Goal: Information Seeking & Learning: Learn about a topic

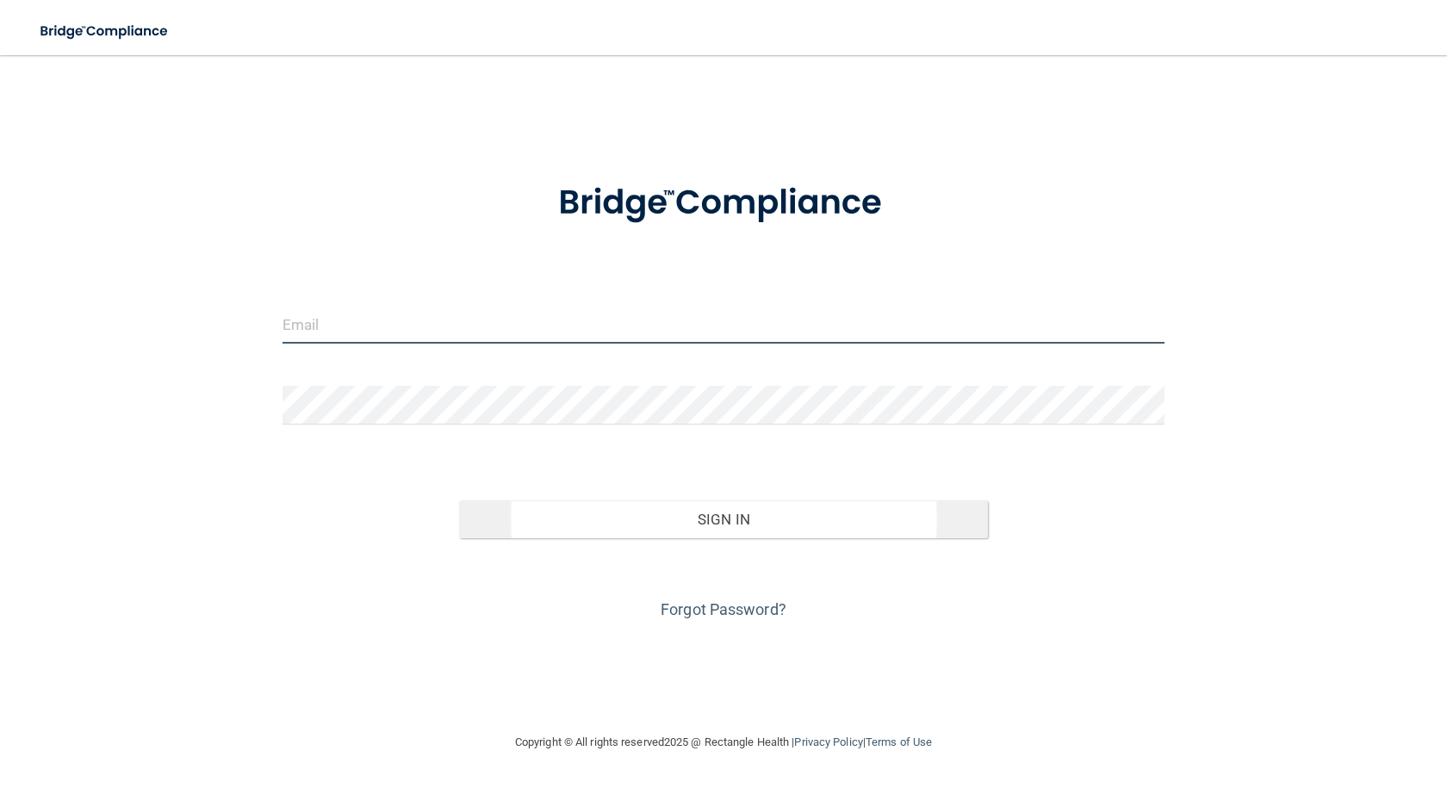
type input "[EMAIL_ADDRESS][DOMAIN_NAME]"
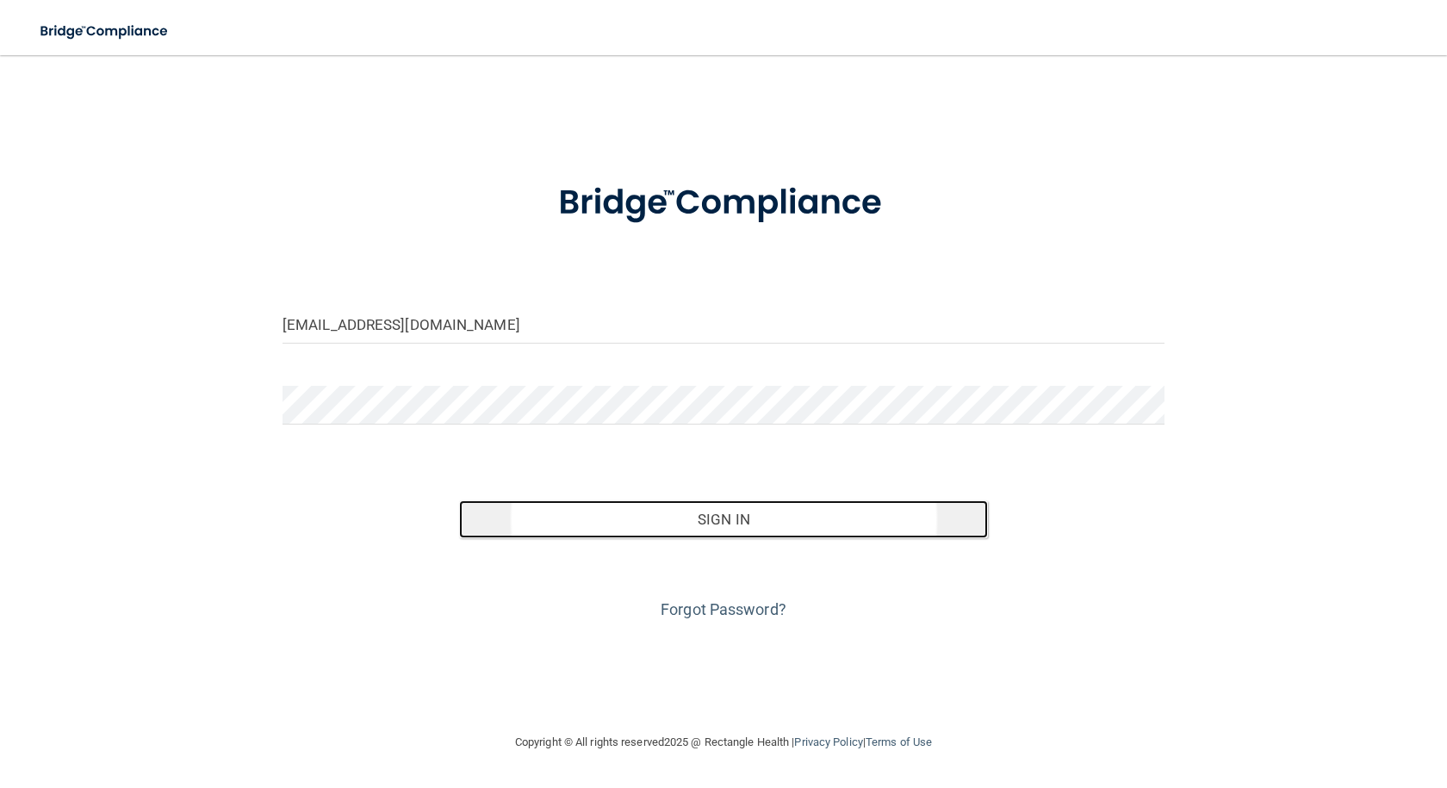
click at [748, 532] on button "Sign In" at bounding box center [723, 520] width 529 height 38
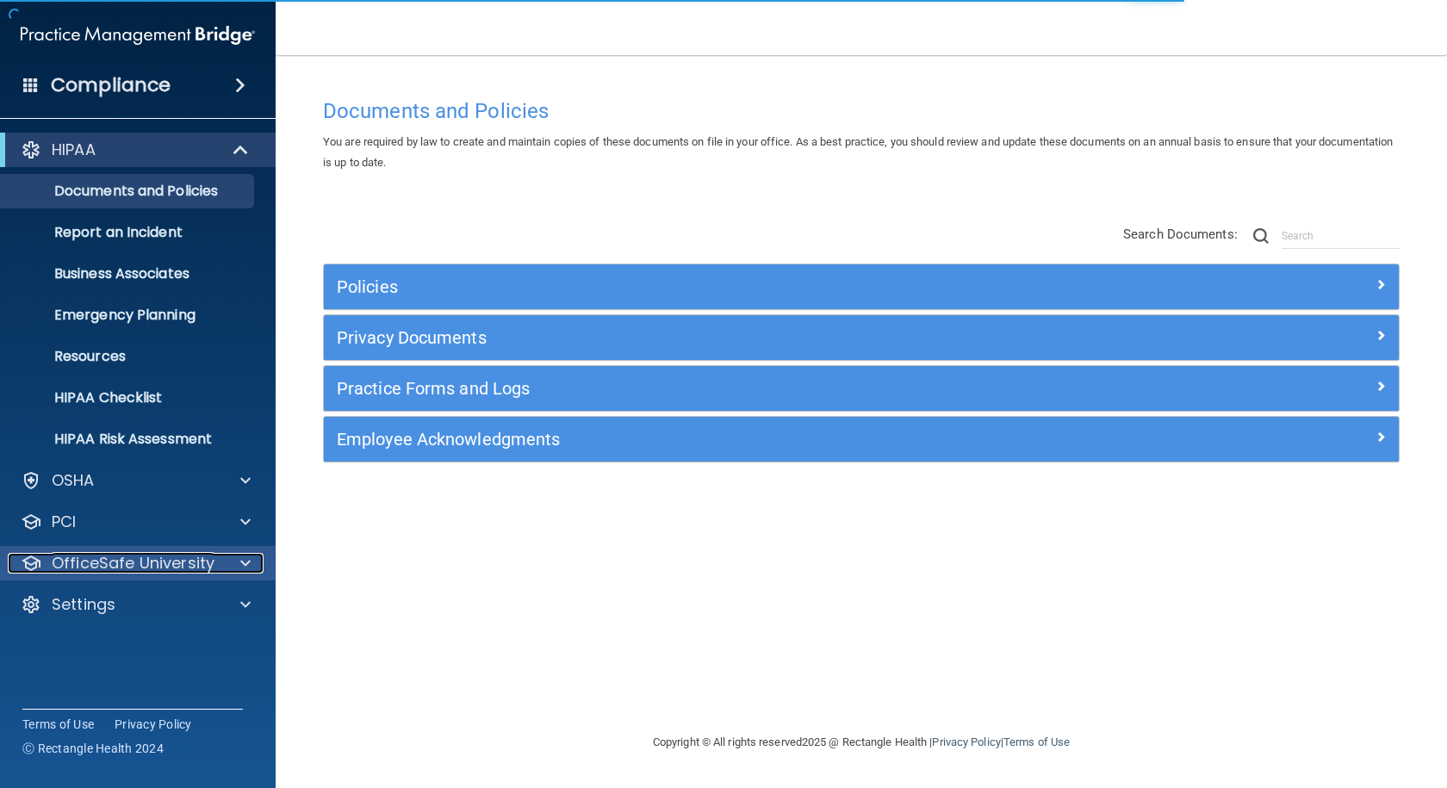
click at [152, 562] on p "OfficeSafe University" at bounding box center [133, 563] width 163 height 21
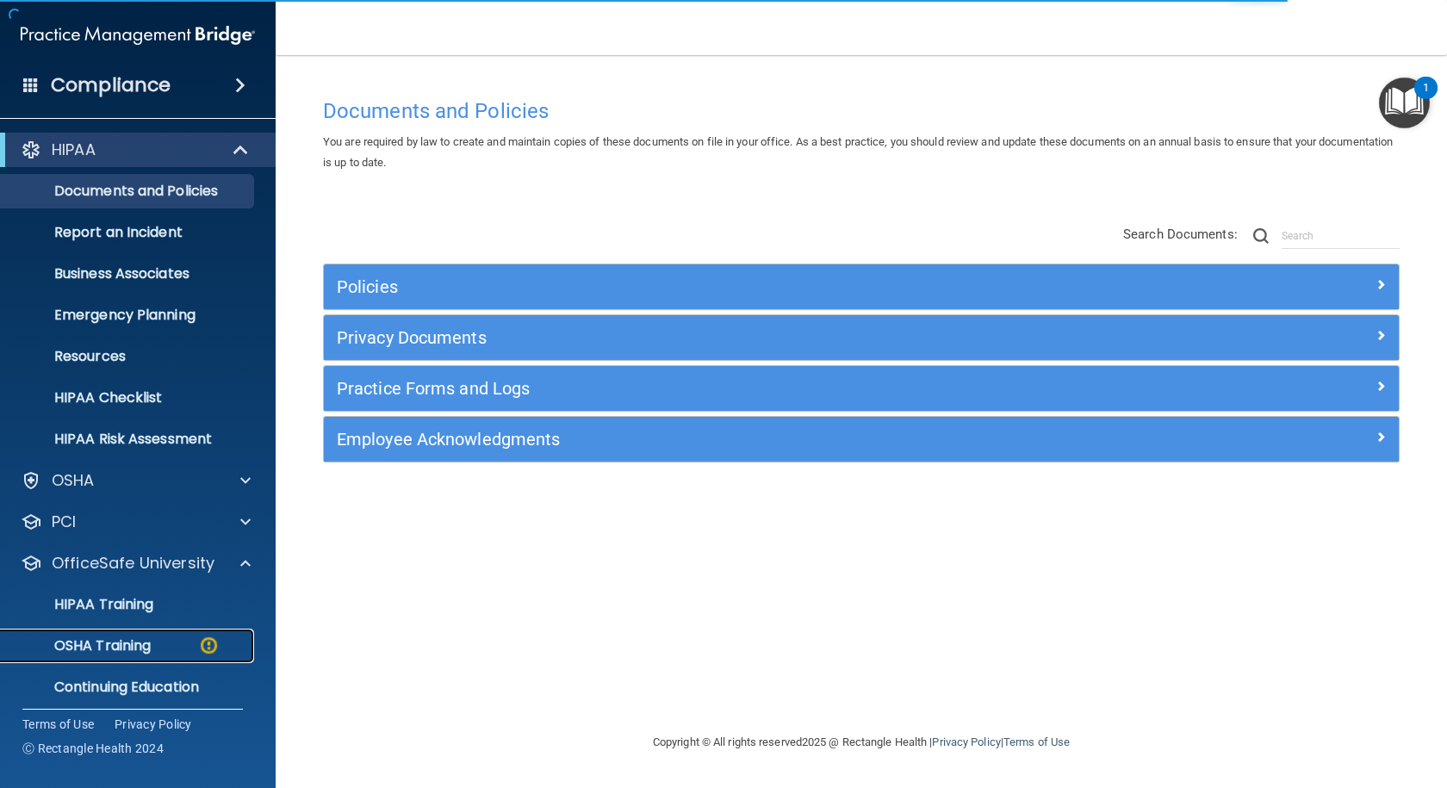
click at [135, 641] on p "OSHA Training" at bounding box center [81, 645] width 140 height 17
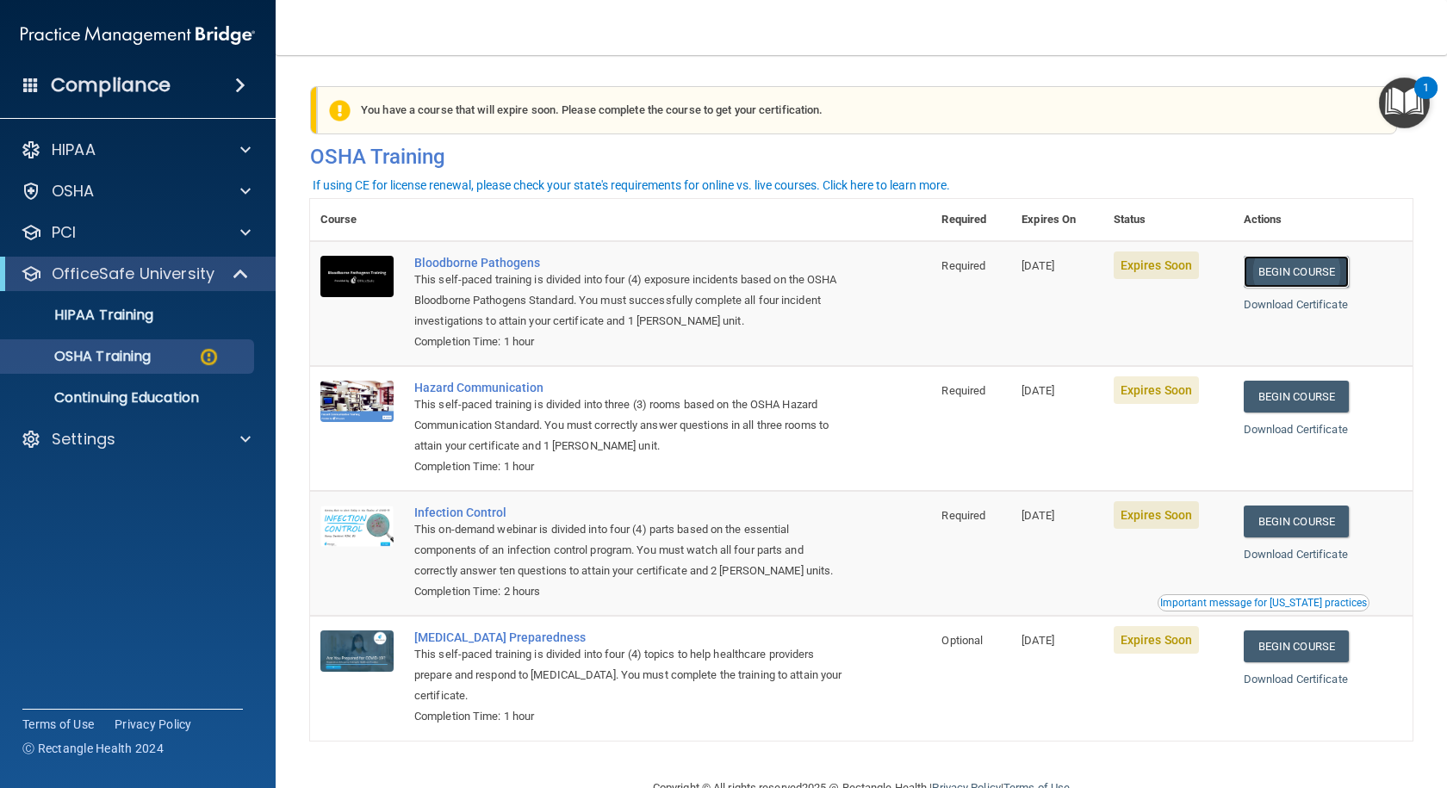
click at [1307, 270] on link "Begin Course" at bounding box center [1296, 272] width 105 height 32
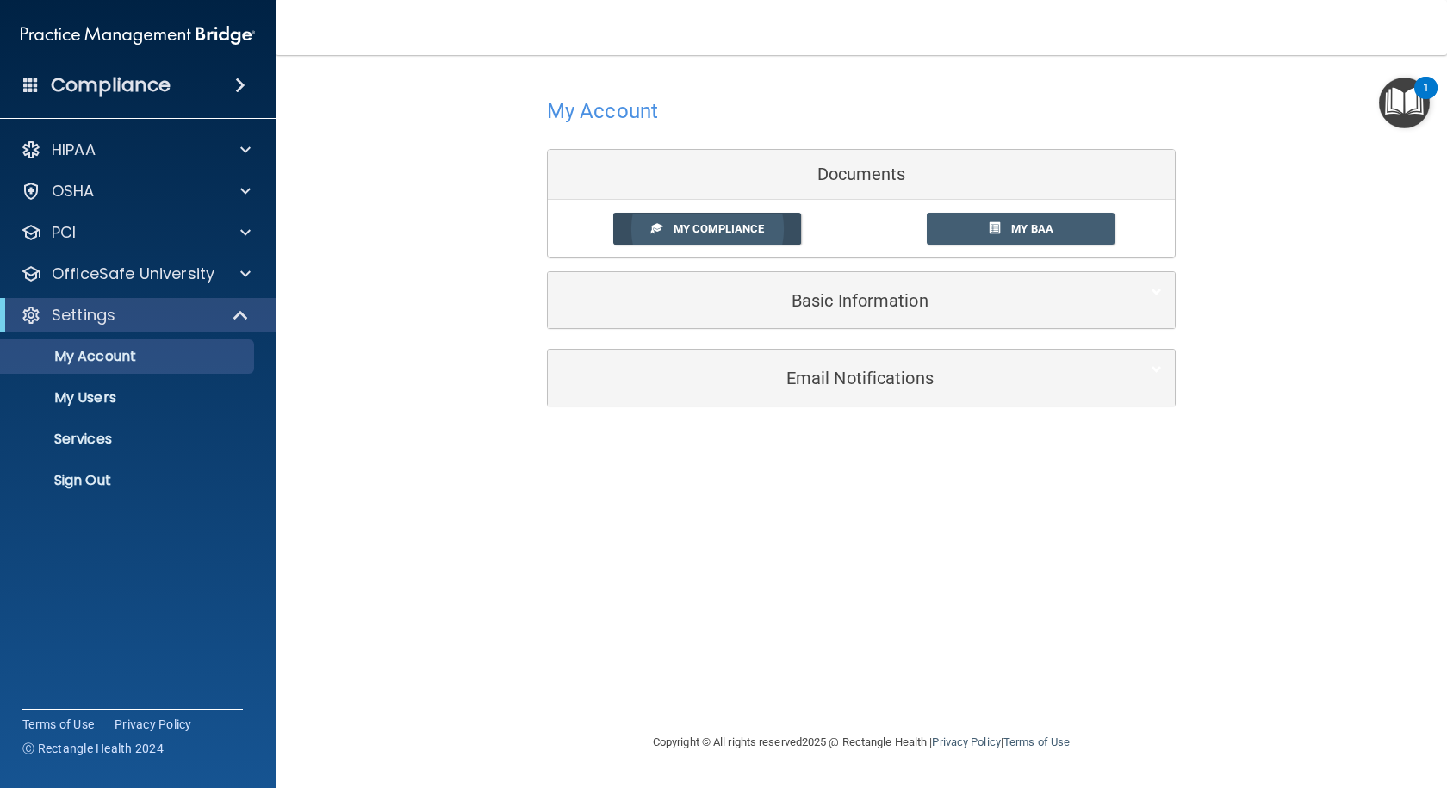
click at [743, 239] on link "My Compliance" at bounding box center [707, 229] width 189 height 32
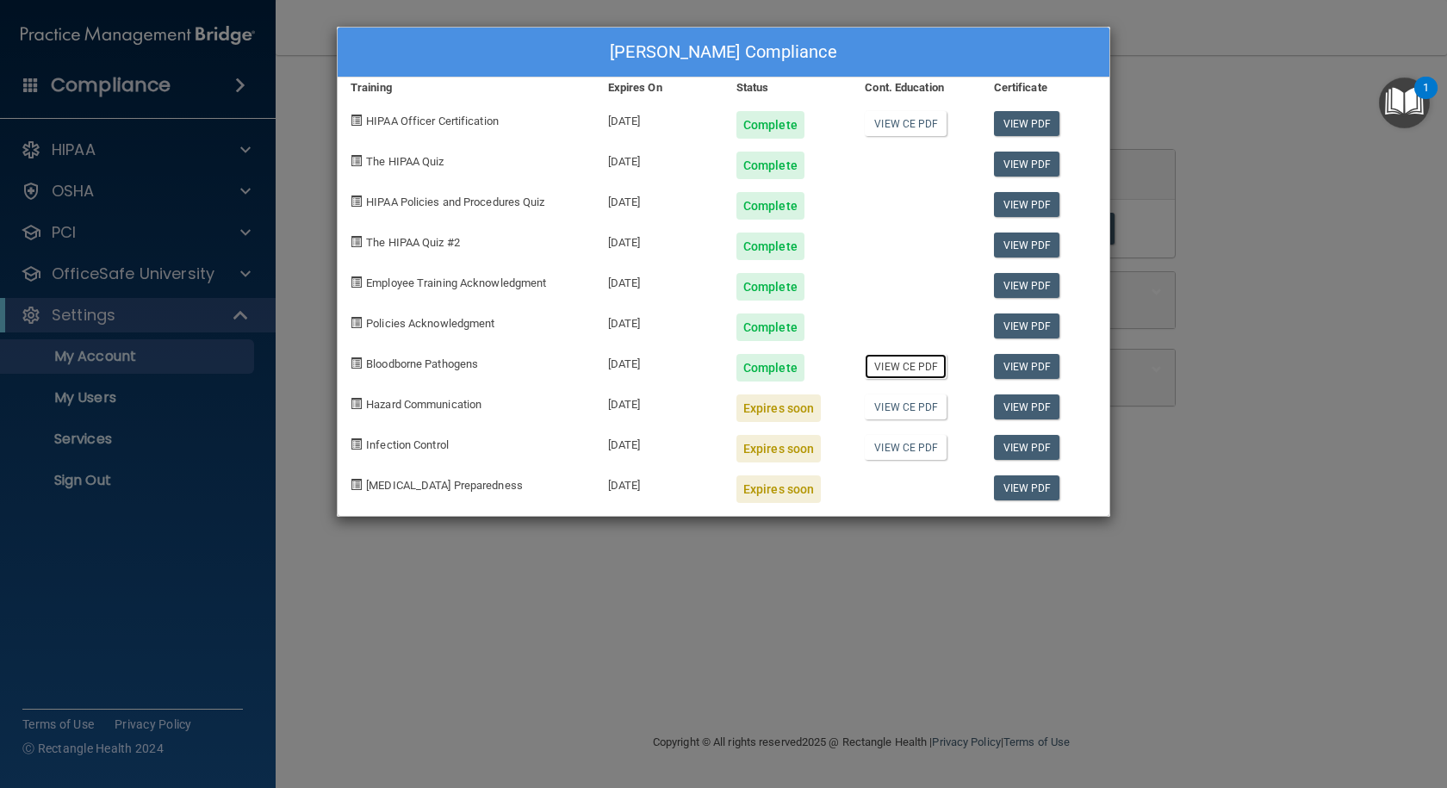
click at [909, 364] on link "View CE PDF" at bounding box center [906, 366] width 82 height 25
click at [415, 407] on span "Hazard Communication" at bounding box center [423, 404] width 115 height 13
click at [279, 515] on div "Laura Schleucher's Compliance Training Expires On Status Cont. Education Certif…" at bounding box center [723, 394] width 1447 height 788
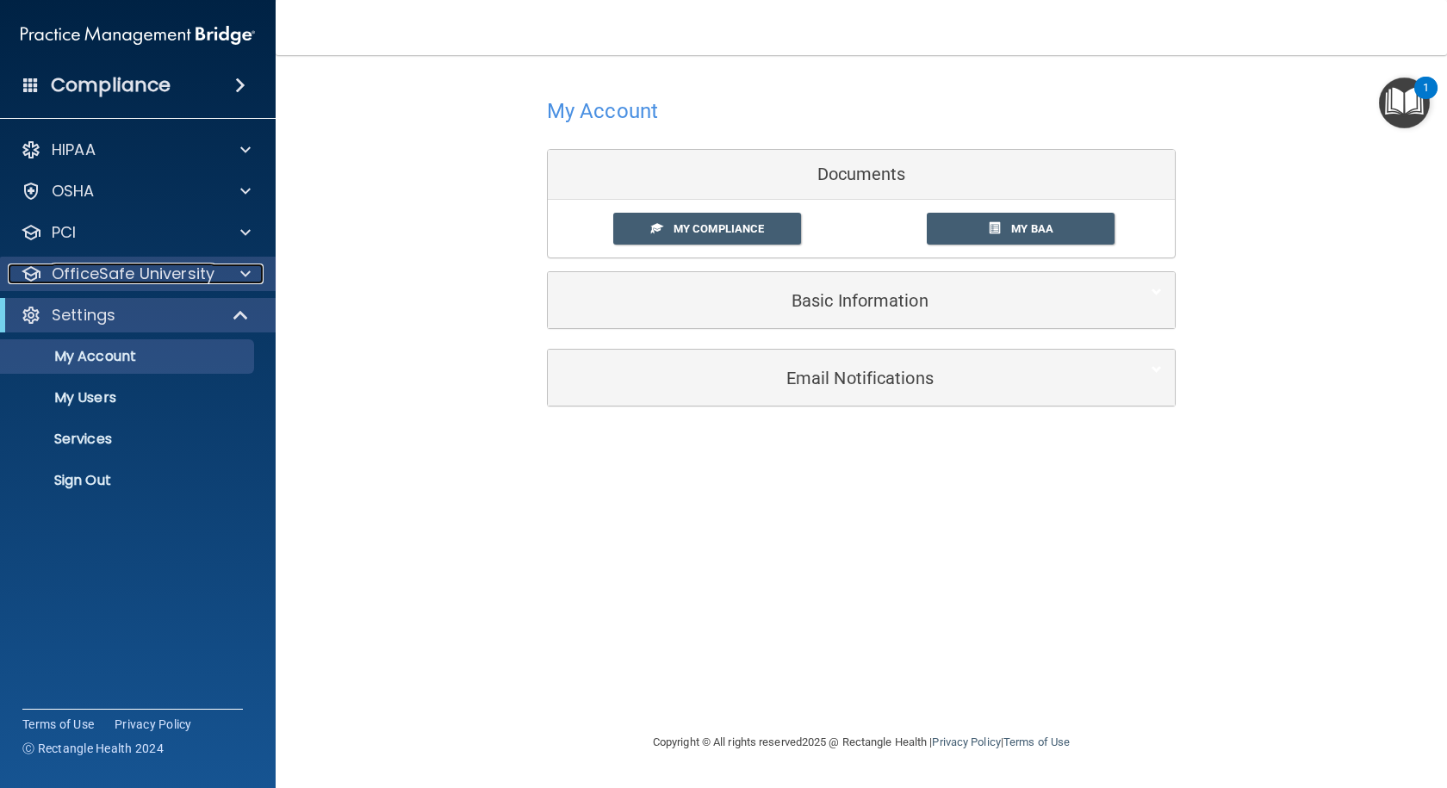
click at [116, 283] on p "OfficeSafe University" at bounding box center [133, 274] width 163 height 21
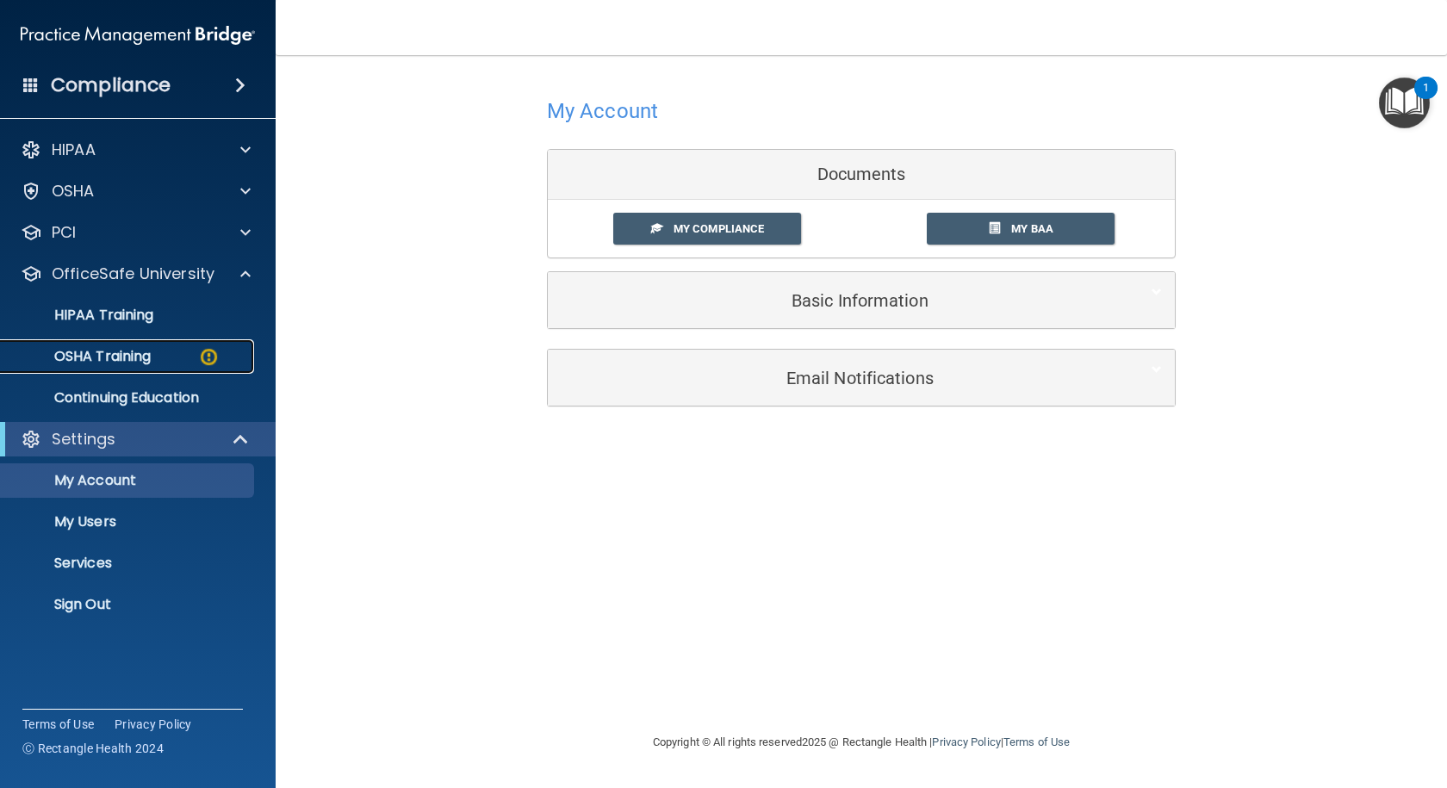
click at [105, 363] on p "OSHA Training" at bounding box center [81, 356] width 140 height 17
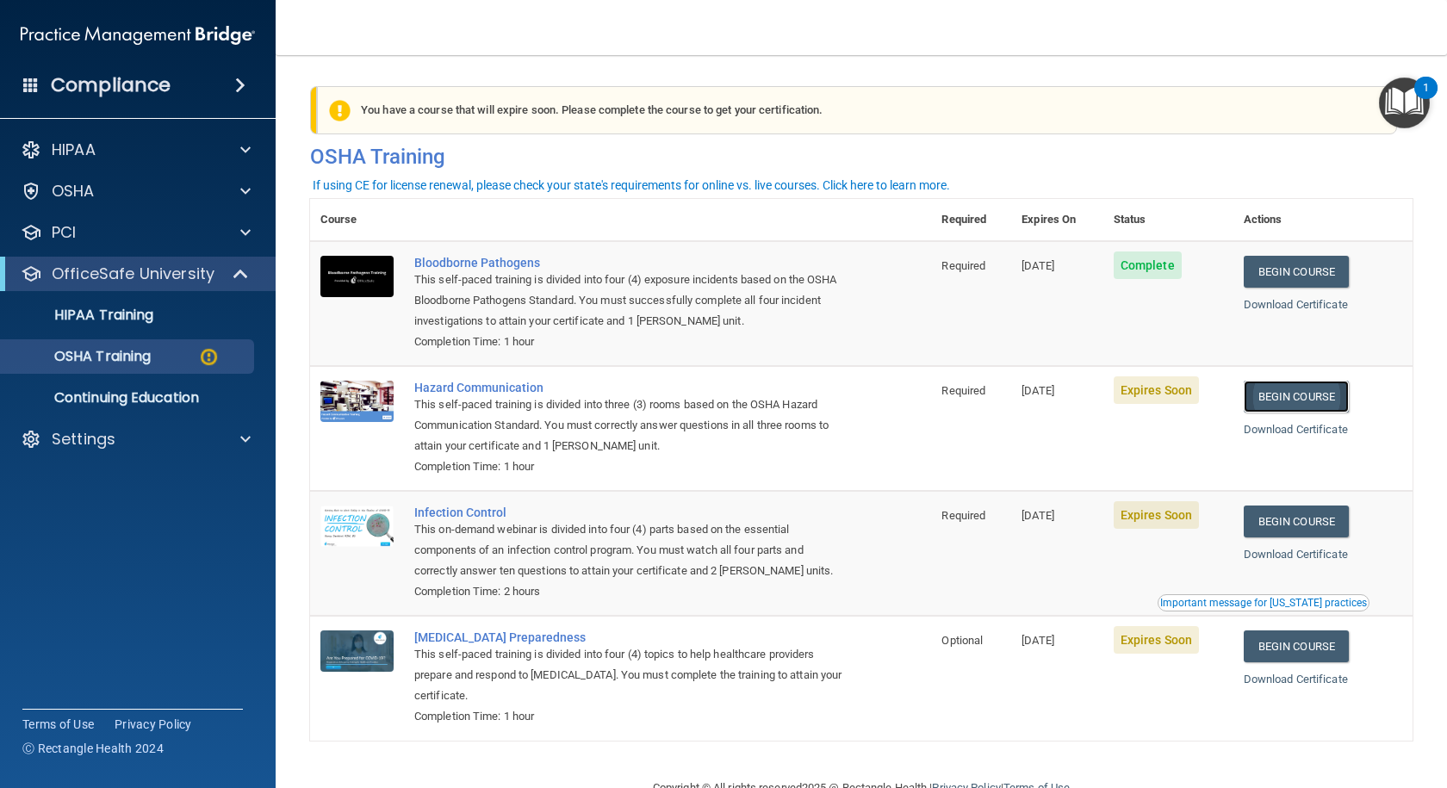
click at [1307, 398] on link "Begin Course" at bounding box center [1296, 397] width 105 height 32
click at [1271, 528] on link "Begin Course" at bounding box center [1296, 522] width 105 height 32
click at [120, 367] on link "OSHA Training" at bounding box center [118, 356] width 271 height 34
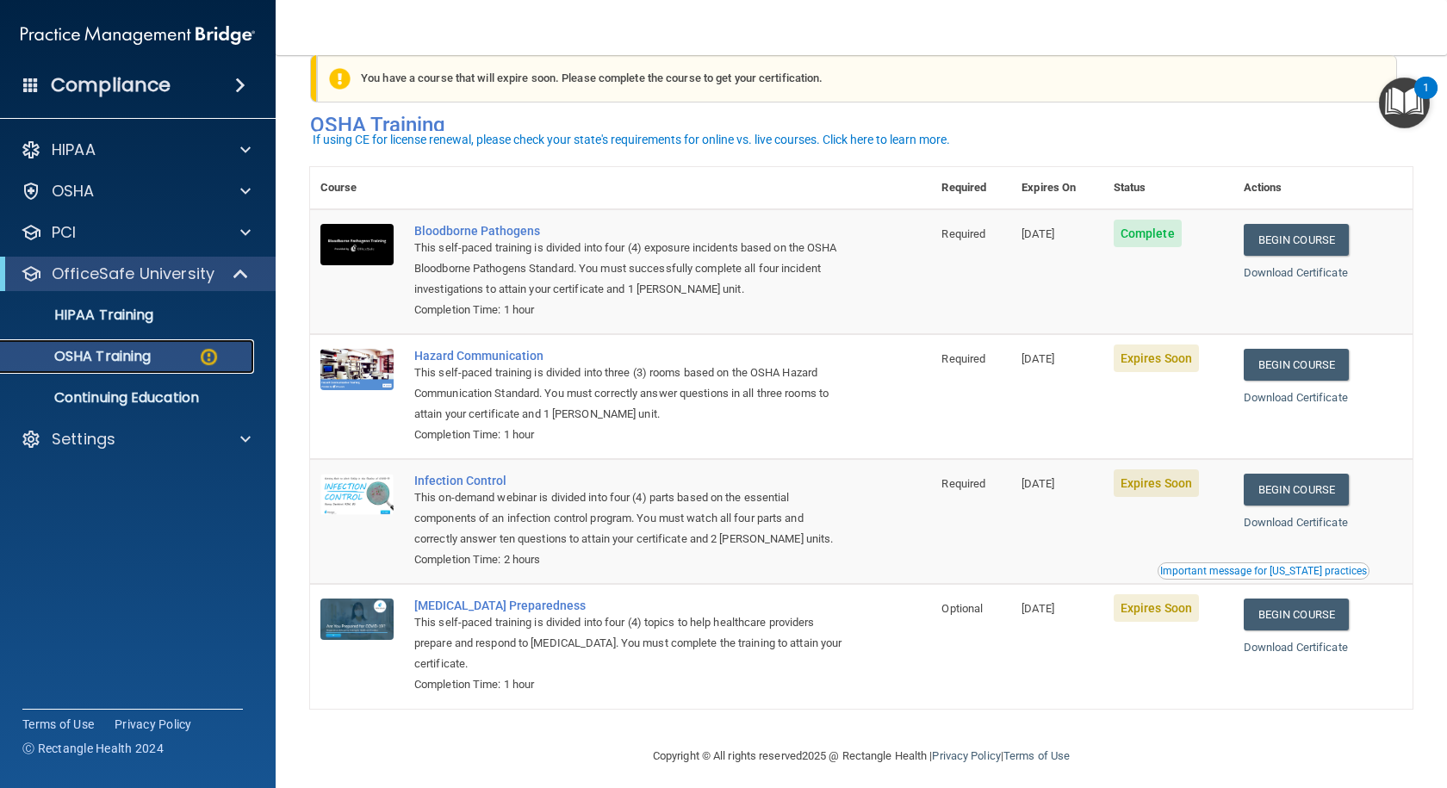
scroll to position [46, 0]
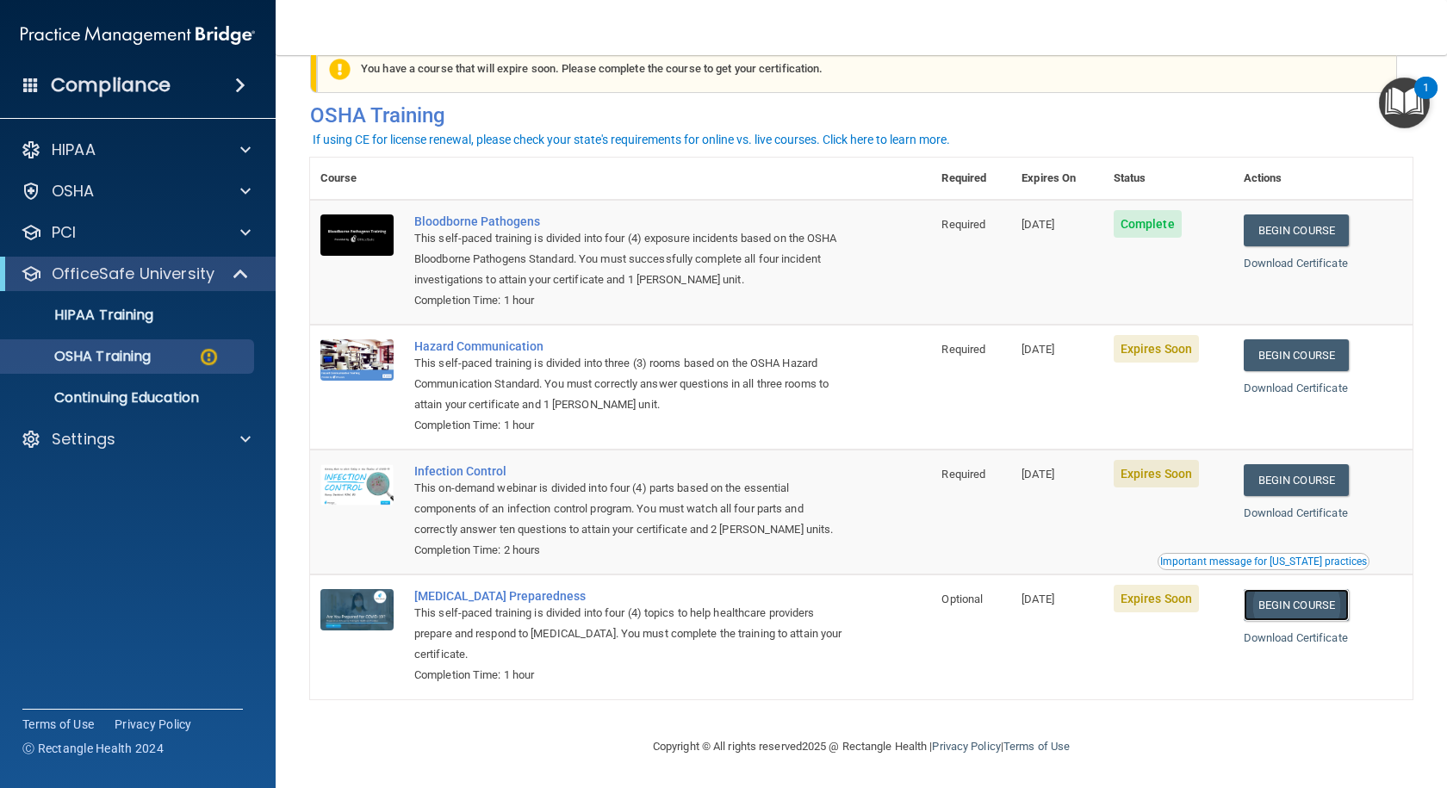
click at [1284, 600] on link "Begin Course" at bounding box center [1296, 605] width 105 height 32
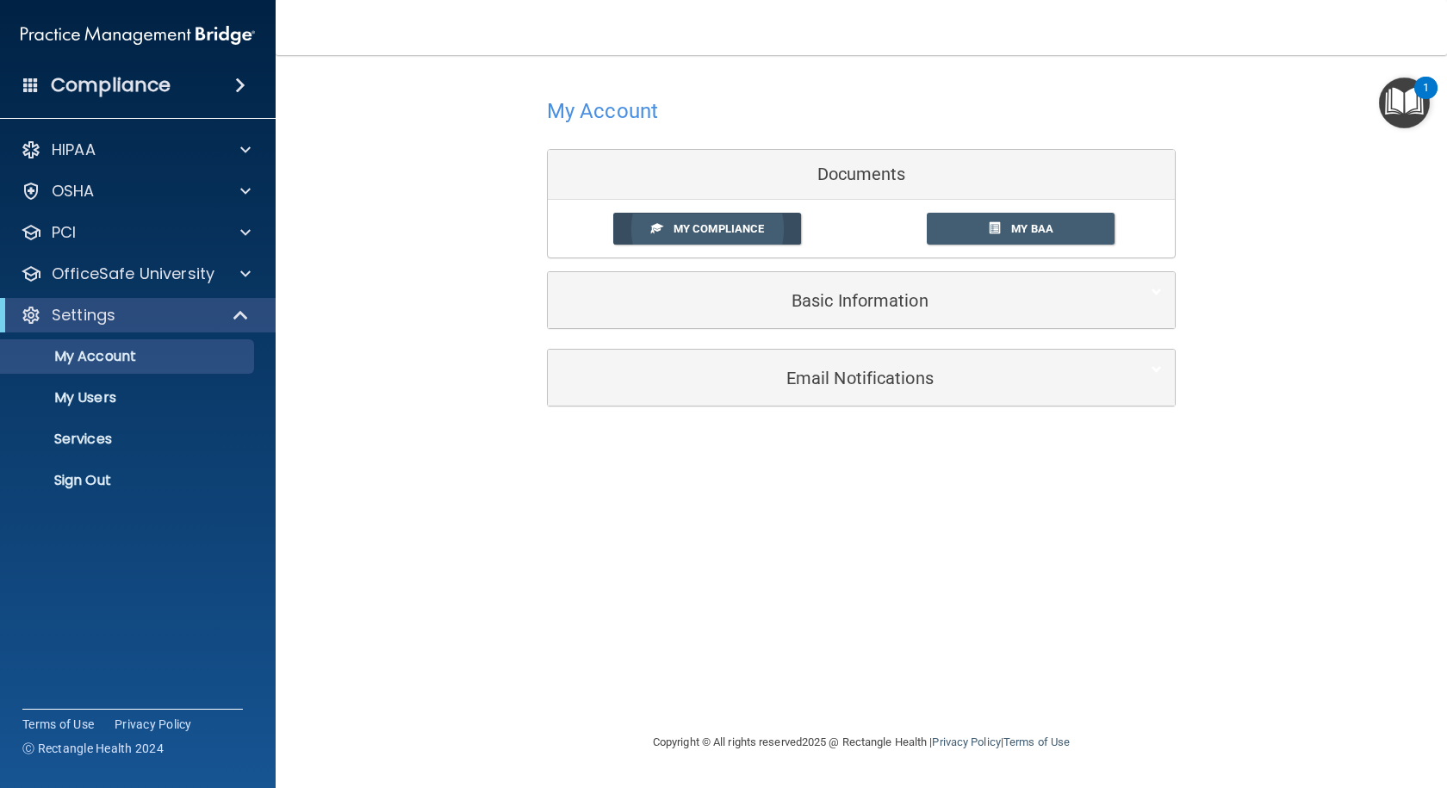
click at [731, 236] on link "My Compliance" at bounding box center [707, 229] width 189 height 32
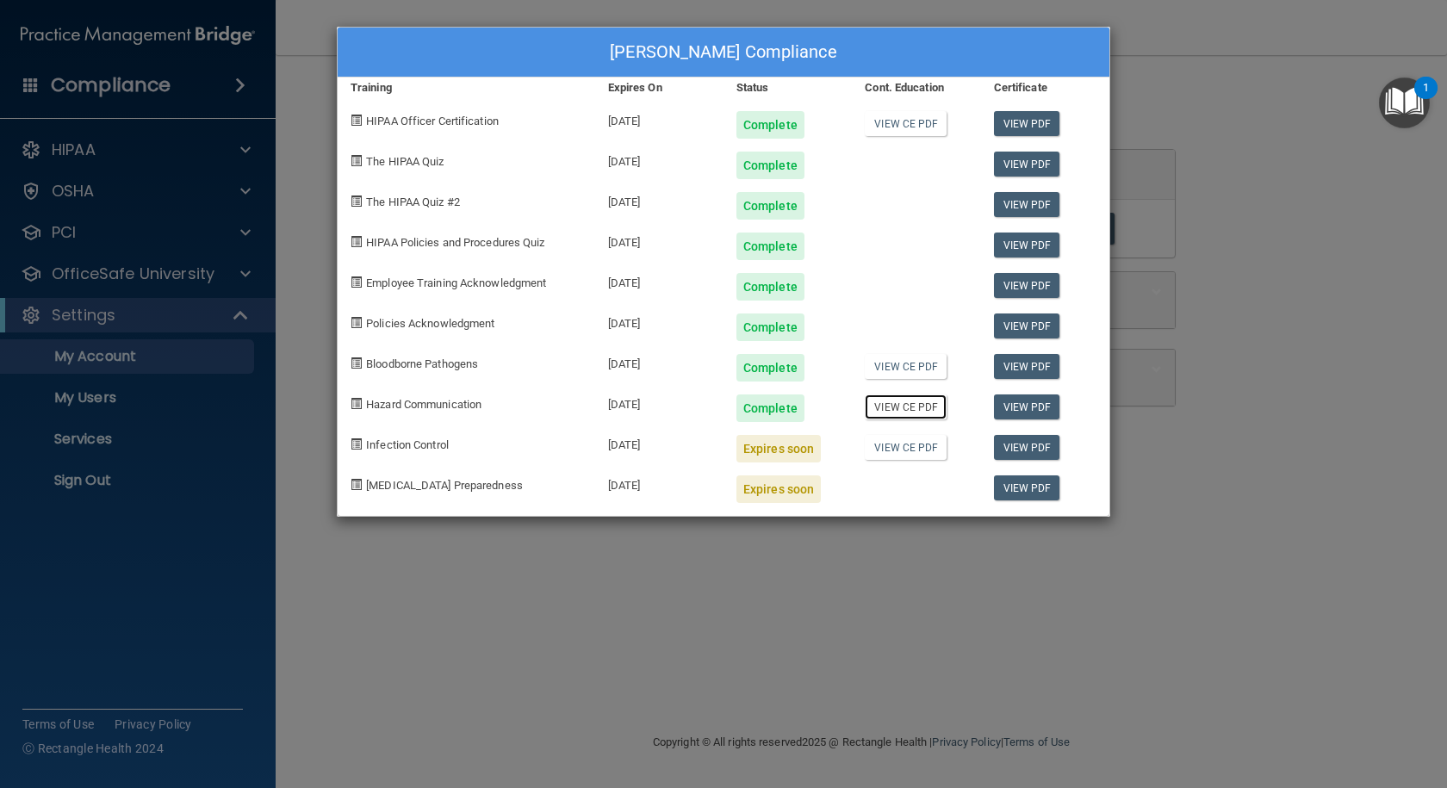
click at [936, 413] on link "View CE PDF" at bounding box center [906, 407] width 82 height 25
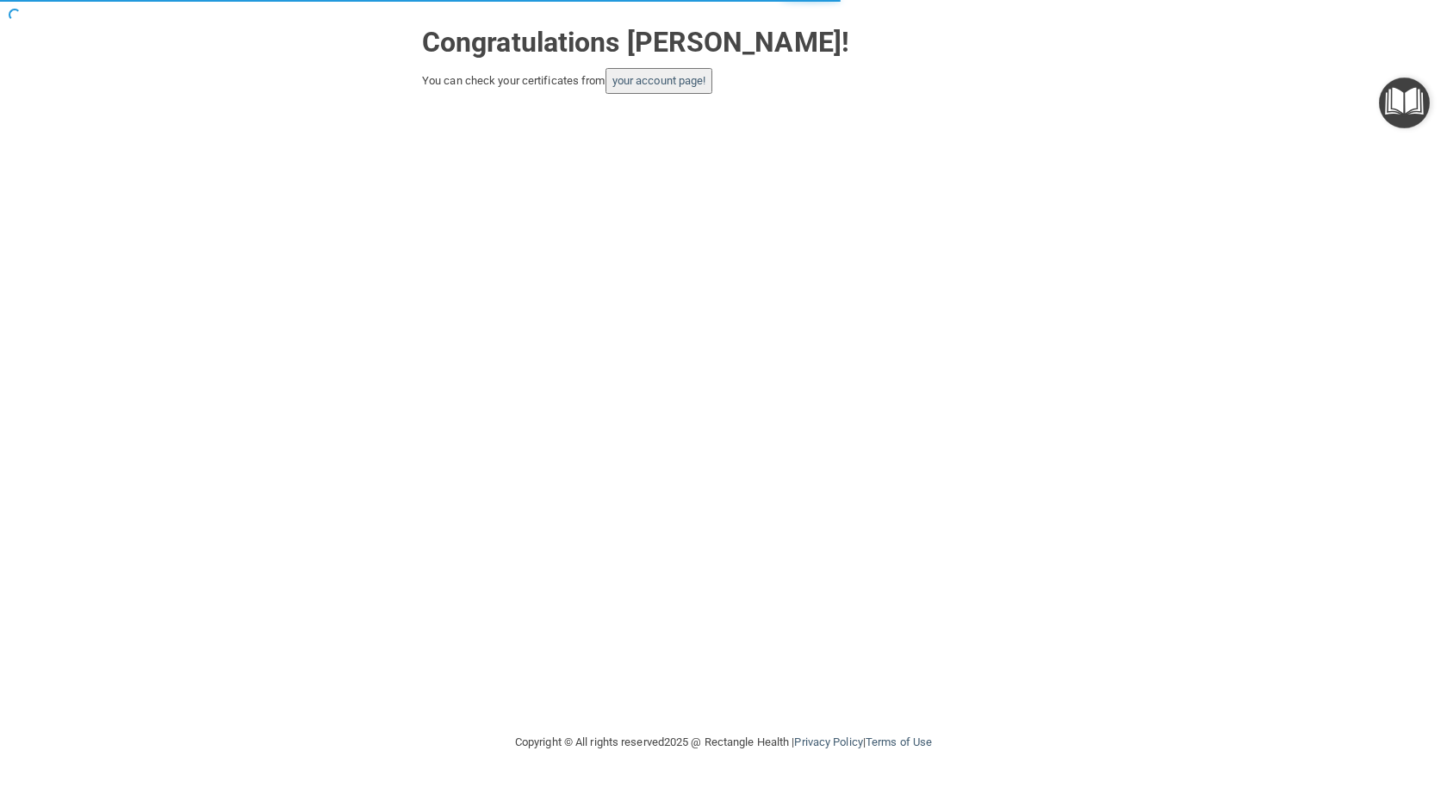
click at [656, 88] on button "your account page!" at bounding box center [660, 81] width 108 height 26
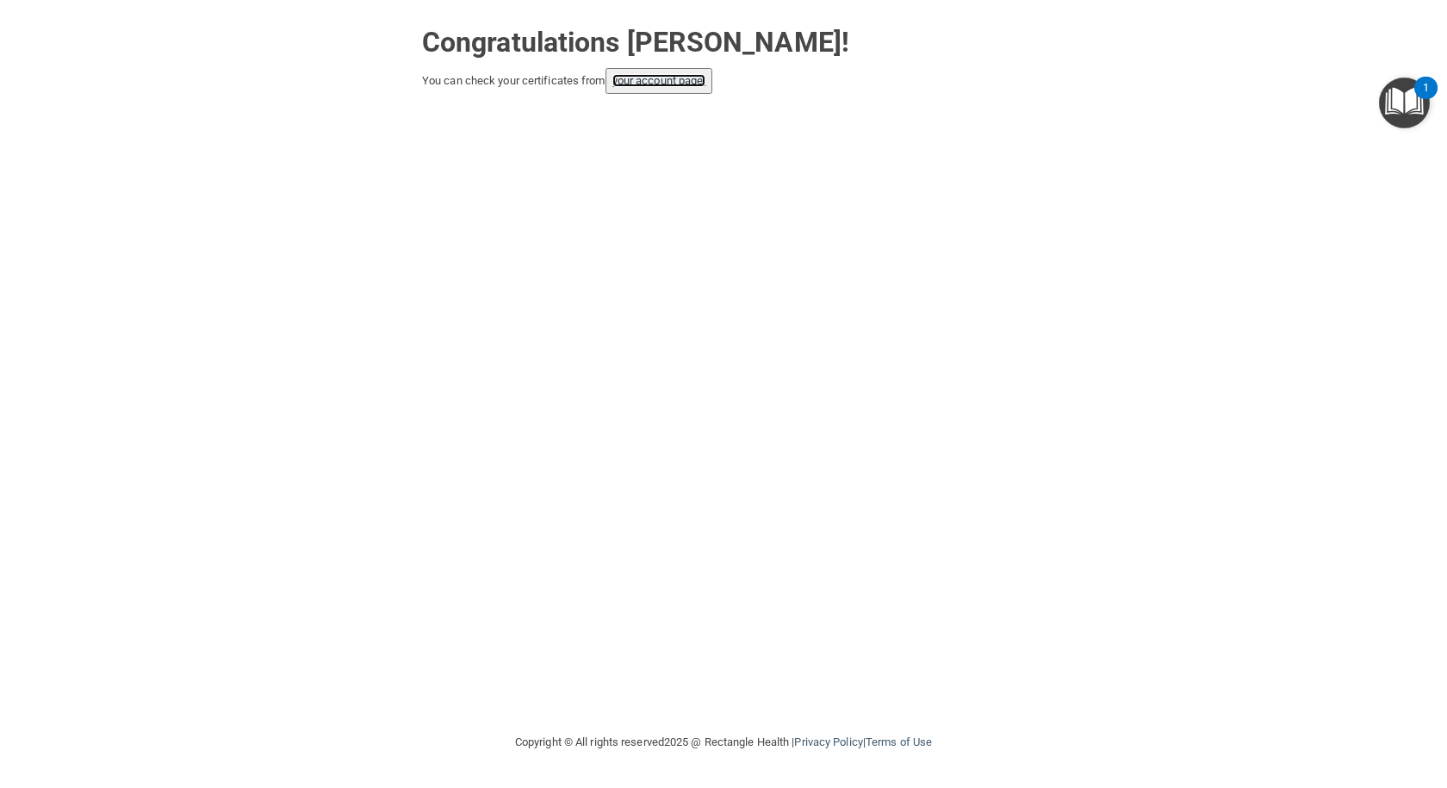
click at [665, 84] on link "your account page!" at bounding box center [659, 80] width 94 height 13
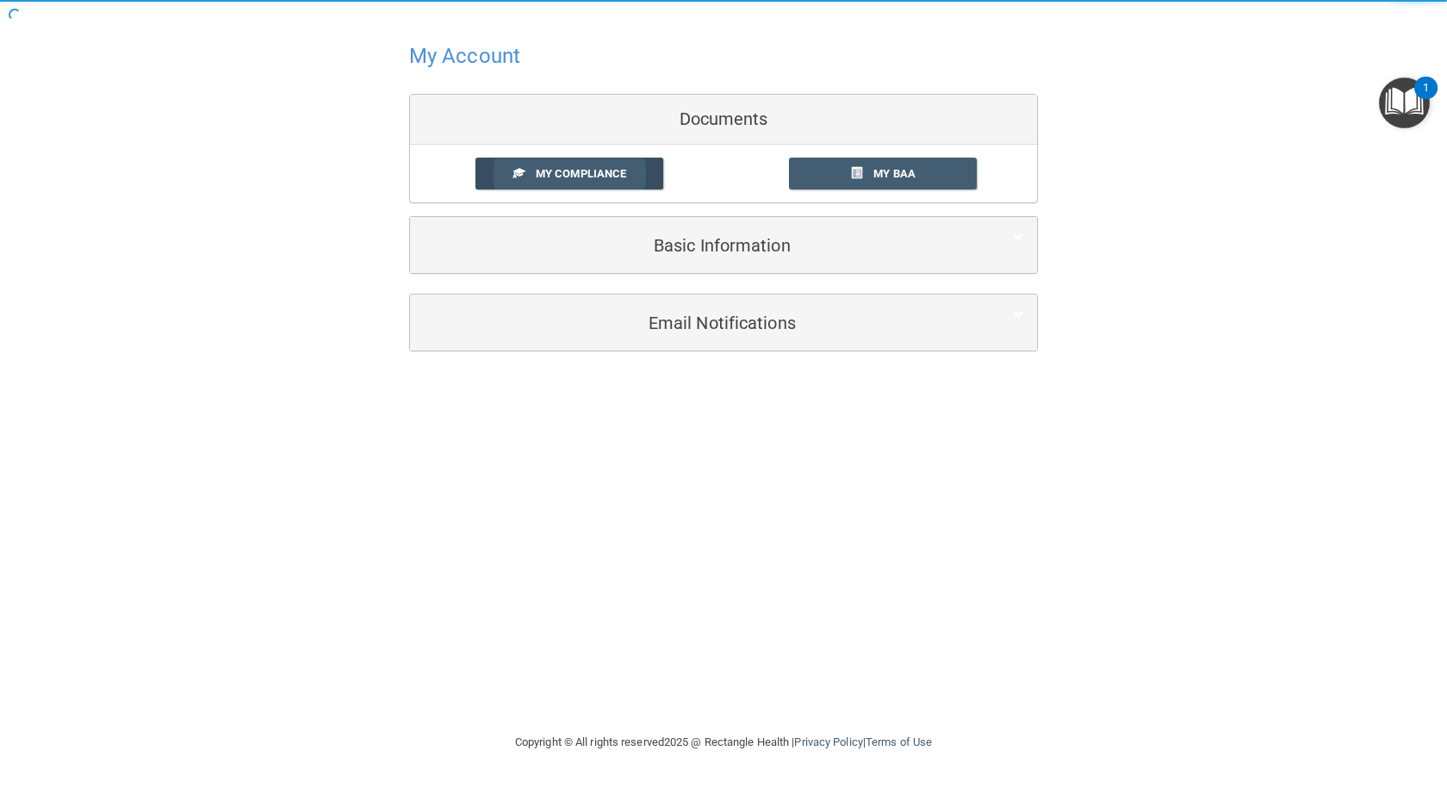
click at [597, 165] on link "My Compliance" at bounding box center [570, 174] width 189 height 32
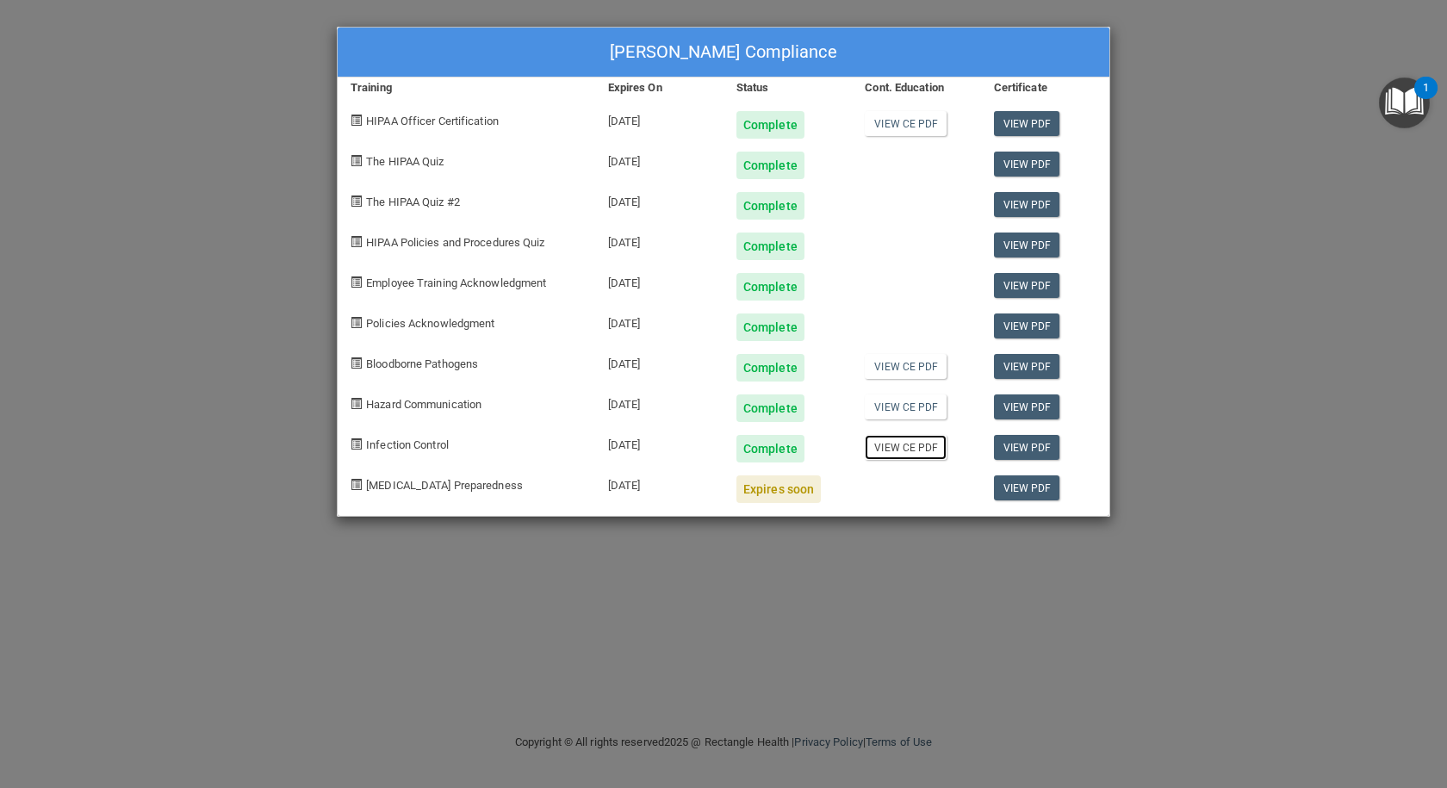
click at [903, 445] on link "View CE PDF" at bounding box center [906, 447] width 82 height 25
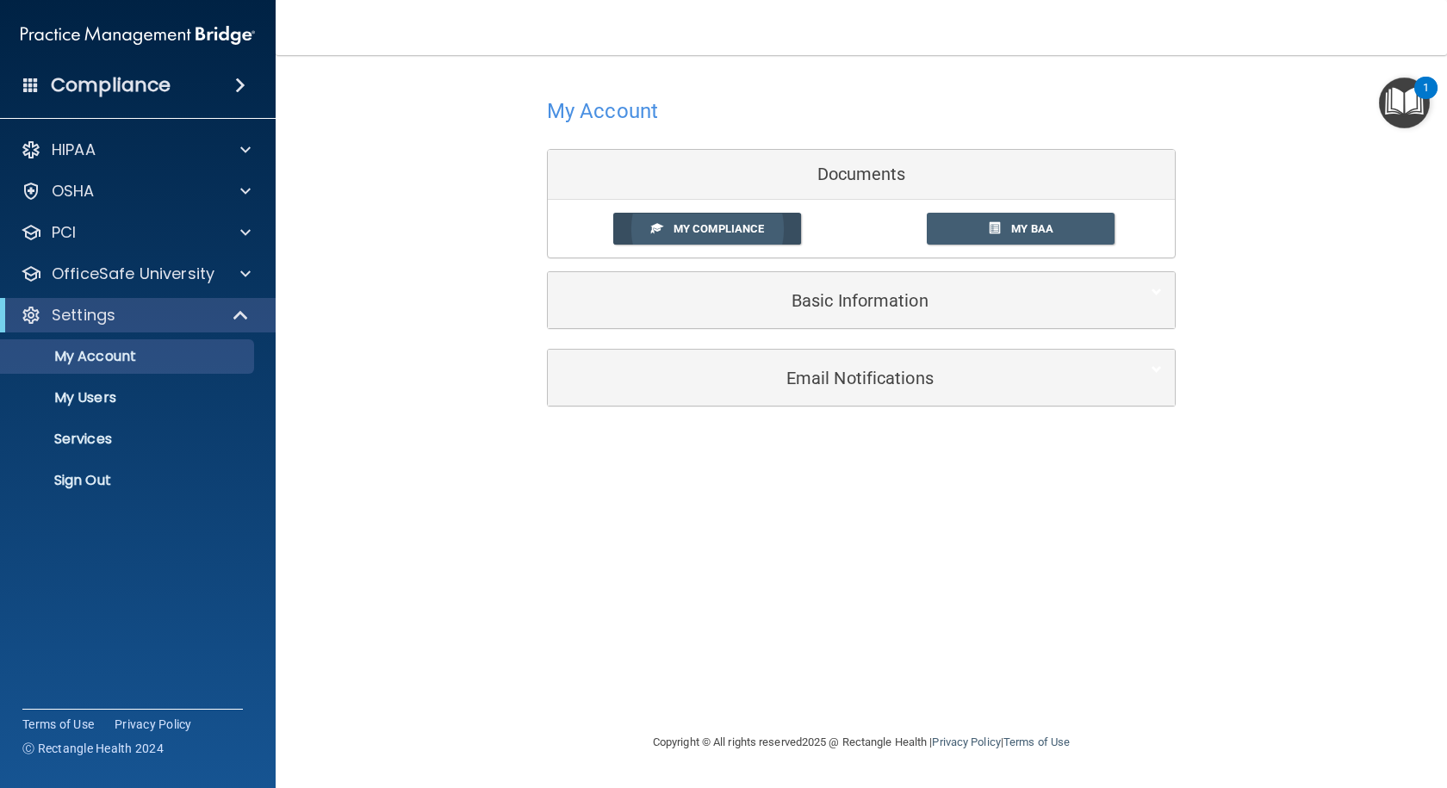
click at [685, 225] on span "My Compliance" at bounding box center [719, 228] width 90 height 13
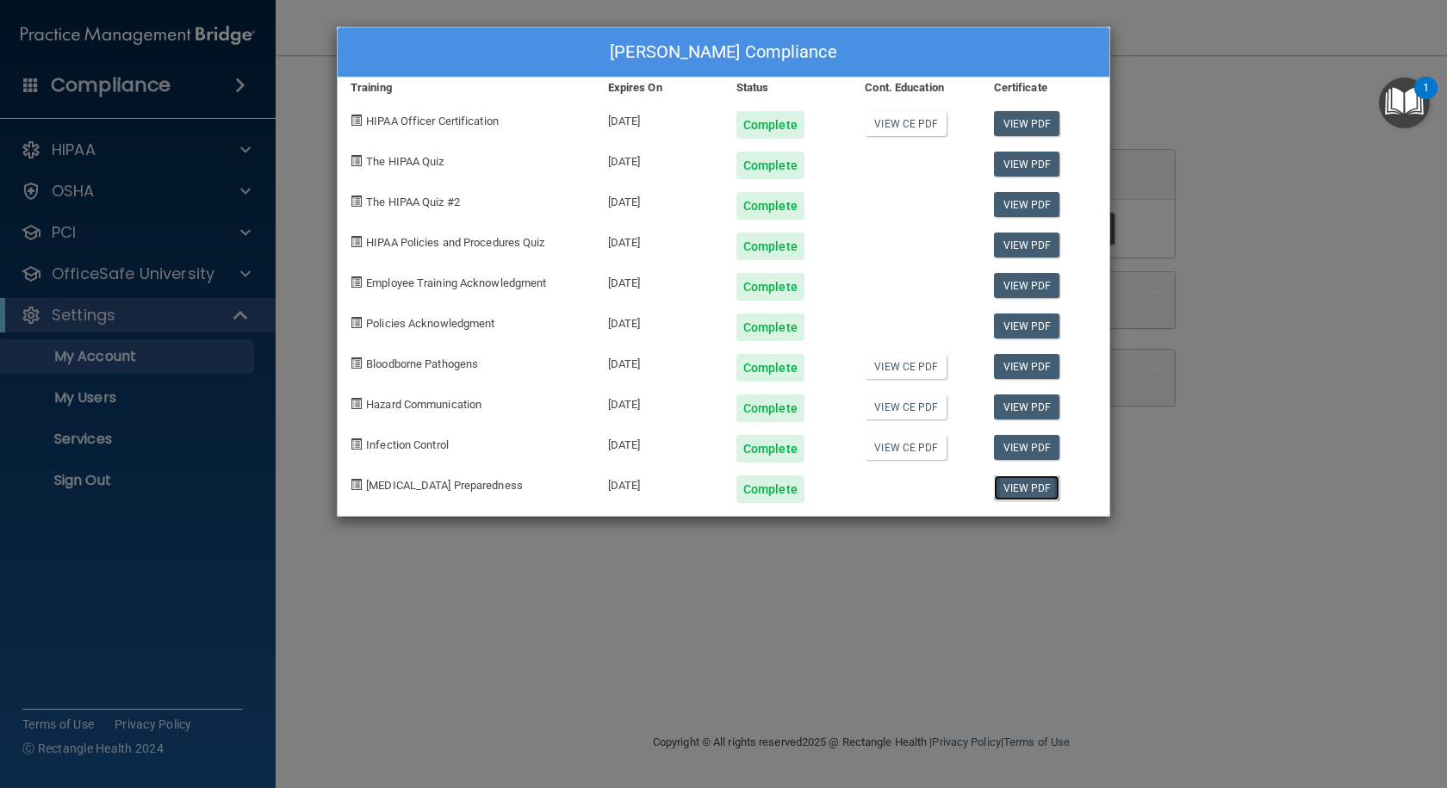
click at [1034, 495] on link "View PDF" at bounding box center [1027, 488] width 66 height 25
